Goal: Task Accomplishment & Management: Use online tool/utility

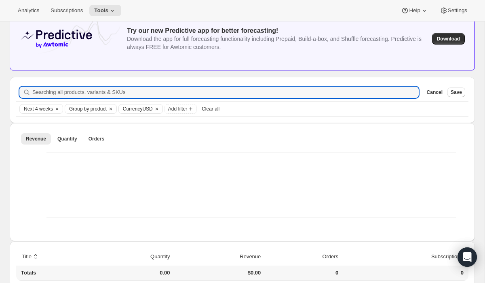
scroll to position [61, 0]
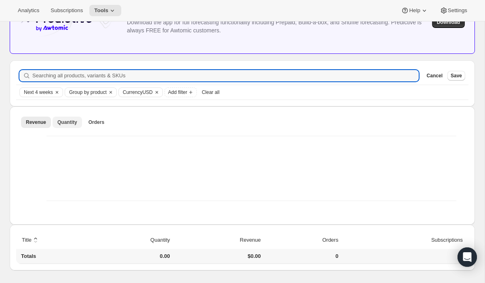
click at [68, 120] on span "Quantity" at bounding box center [67, 122] width 20 height 6
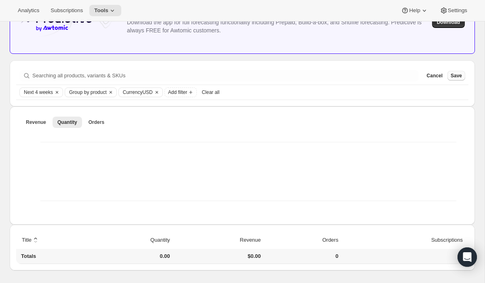
click at [453, 72] on button "Save" at bounding box center [457, 76] width 18 height 10
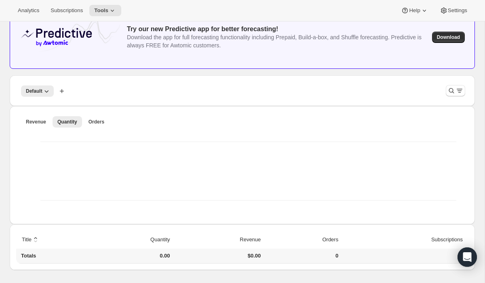
scroll to position [46, 0]
click at [30, 90] on span "Default" at bounding box center [34, 91] width 17 height 6
click at [38, 91] on span "Default" at bounding box center [34, 91] width 17 height 6
click at [43, 92] on icon "button" at bounding box center [46, 91] width 8 height 8
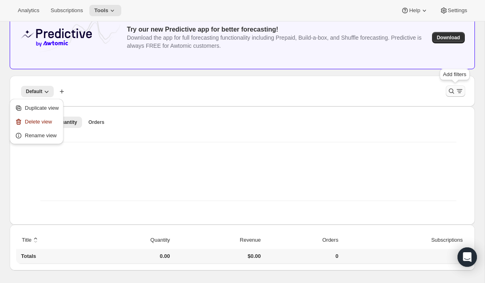
click at [455, 89] on icon "Filter products" at bounding box center [452, 91] width 8 height 8
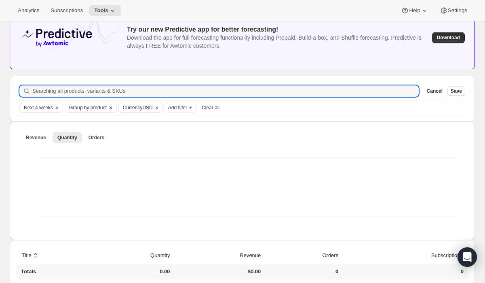
click at [114, 109] on icon "Clear" at bounding box center [111, 107] width 6 height 6
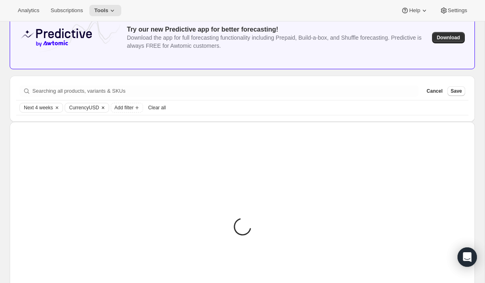
click at [104, 107] on icon "Clear" at bounding box center [103, 107] width 2 height 2
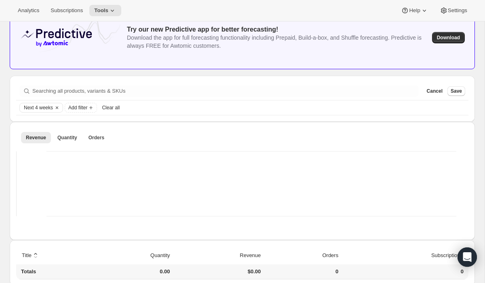
scroll to position [61, 0]
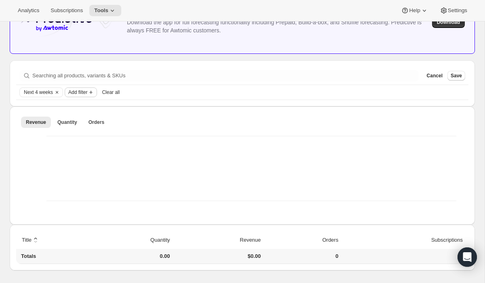
click at [78, 93] on span "Add filter" at bounding box center [77, 92] width 19 height 6
click at [158, 82] on div "Searching all products, variants & SKUs Cancel Save" at bounding box center [242, 76] width 453 height 18
click at [64, 120] on span "Quantity" at bounding box center [67, 122] width 20 height 6
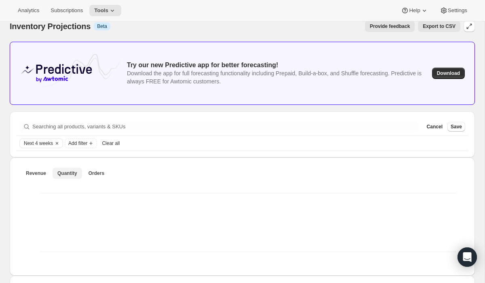
scroll to position [0, 0]
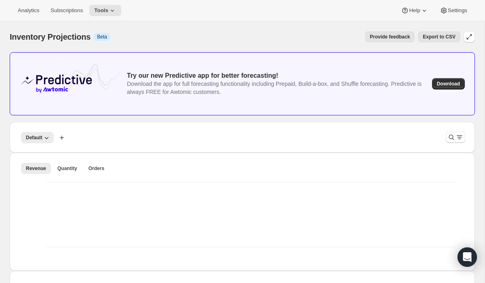
scroll to position [46, 0]
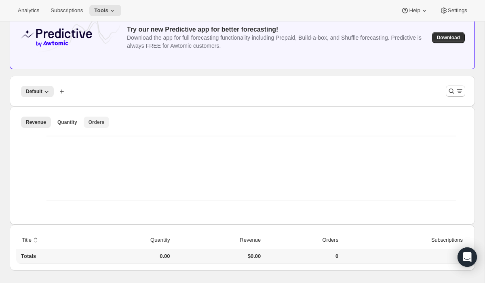
click at [104, 120] on span "Orders" at bounding box center [97, 122] width 16 height 6
click at [38, 91] on span "Default" at bounding box center [34, 91] width 17 height 6
click at [453, 87] on icon "Filter products" at bounding box center [452, 91] width 8 height 8
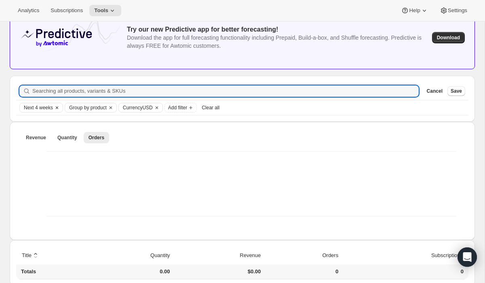
click at [43, 108] on span "Next 4 weeks" at bounding box center [38, 107] width 29 height 6
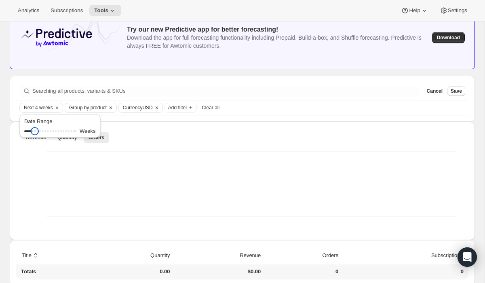
click at [35, 132] on input "Date Range" at bounding box center [50, 130] width 52 height 11
drag, startPoint x: 33, startPoint y: 130, endPoint x: 40, endPoint y: 130, distance: 7.7
click at [40, 130] on input "Date Range" at bounding box center [50, 130] width 52 height 11
drag, startPoint x: 40, startPoint y: 131, endPoint x: 48, endPoint y: 132, distance: 8.1
click at [48, 132] on input "Date Range" at bounding box center [50, 130] width 52 height 11
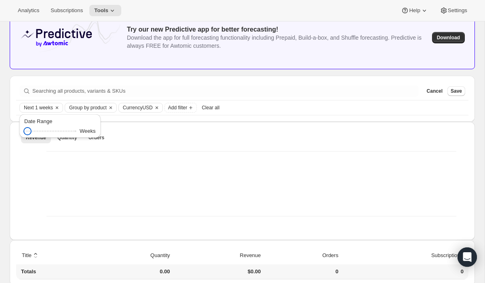
drag, startPoint x: 48, startPoint y: 132, endPoint x: 19, endPoint y: 132, distance: 29.1
click at [24, 132] on input "Date Range" at bounding box center [50, 130] width 52 height 11
drag, startPoint x: 27, startPoint y: 130, endPoint x: 35, endPoint y: 130, distance: 8.5
type input "4"
click at [35, 130] on input "Date Range" at bounding box center [50, 130] width 52 height 11
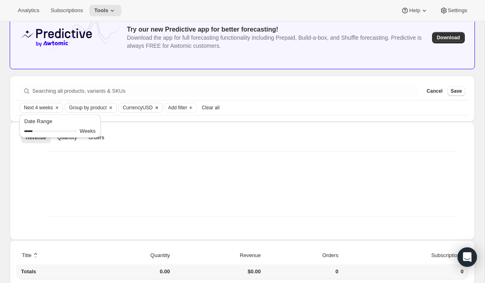
click at [153, 107] on span "Currency USD" at bounding box center [138, 107] width 30 height 6
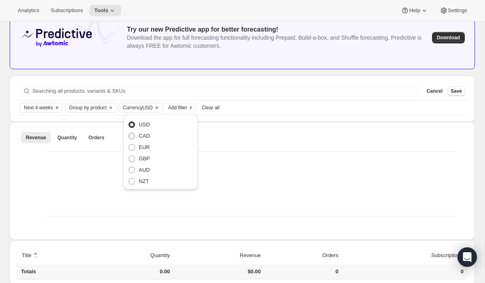
click at [146, 131] on label "CAD" at bounding box center [138, 135] width 21 height 11
click at [129, 133] on input "CAD" at bounding box center [129, 133] width 0 height 0
radio input "true"
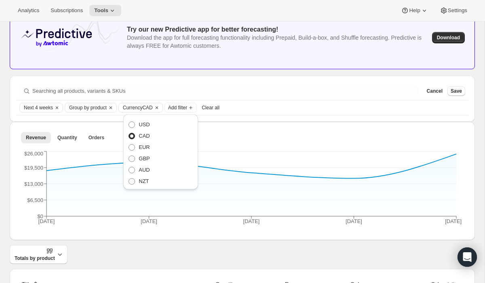
click at [7, 120] on div "Inventory Projections. This page is ready Inventory Projections Info Beta Provi…" at bounding box center [242, 263] width 485 height 576
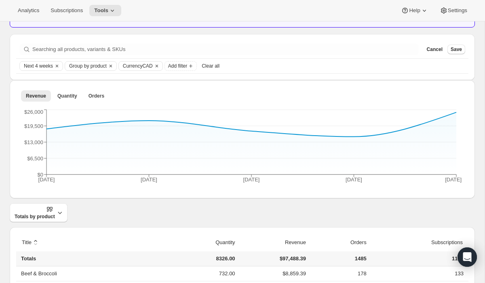
scroll to position [87, 0]
click at [450, 48] on button "Save" at bounding box center [457, 50] width 18 height 10
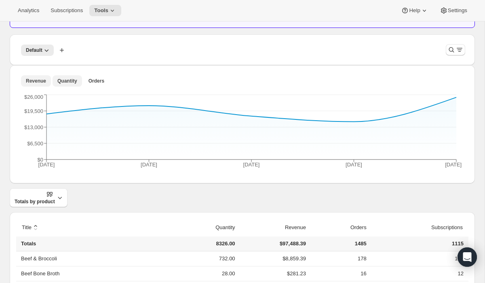
click at [70, 80] on span "Quantity" at bounding box center [67, 81] width 20 height 6
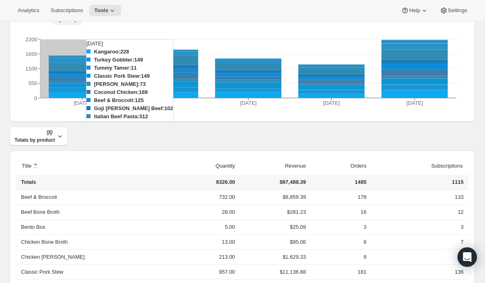
scroll to position [146, 0]
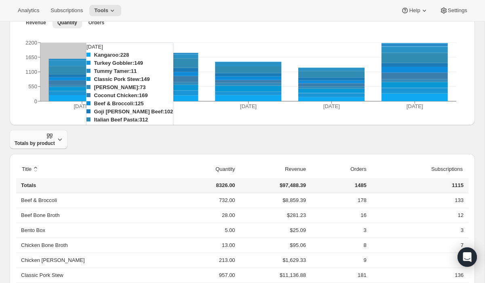
click at [58, 143] on button "Totals by product" at bounding box center [39, 139] width 58 height 19
click at [57, 174] on span "Breakdown over time" at bounding box center [37, 173] width 49 height 6
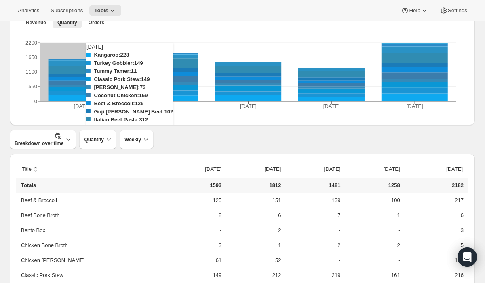
click at [224, 161] on th "sort ascending by 2025-08-25" at bounding box center [253, 169] width 59 height 18
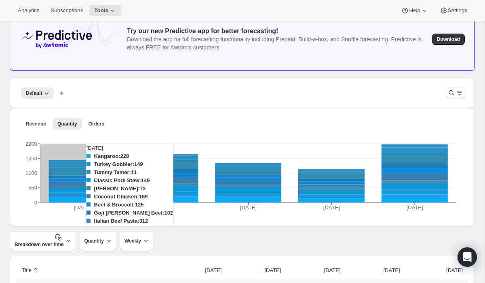
scroll to position [0, 0]
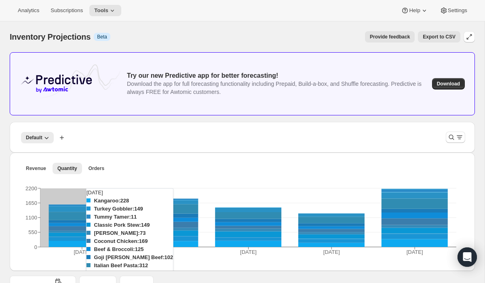
click at [148, 157] on div "Revenue Quantity Orders More views Revenue Quantity Orders More views 2025-08-1…" at bounding box center [243, 211] width 466 height 118
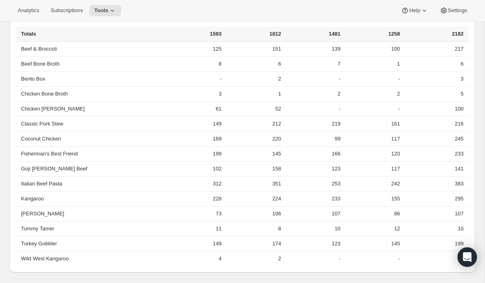
scroll to position [299, 0]
